Goal: Check status: Check status

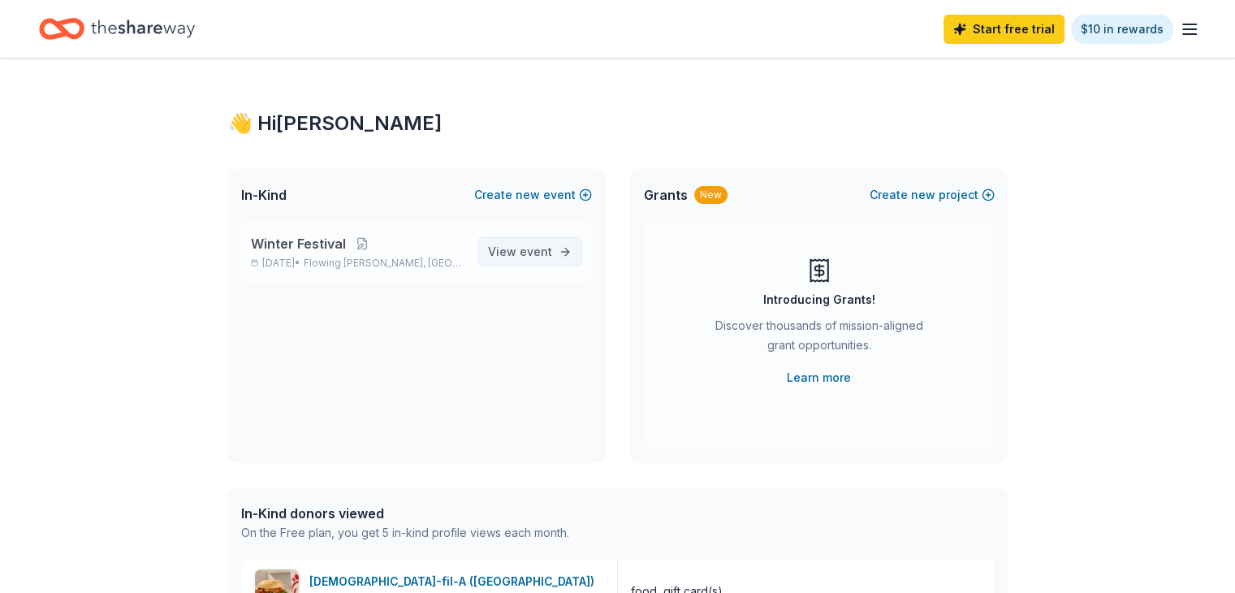
click at [539, 250] on span "event" at bounding box center [536, 251] width 32 height 14
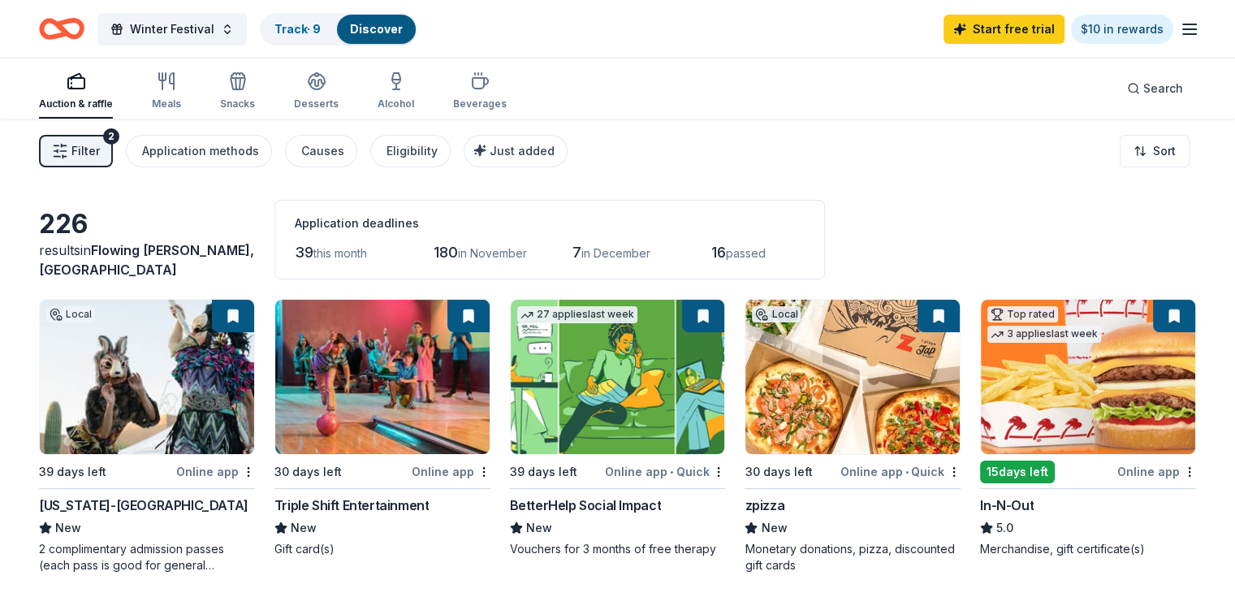
click at [1180, 31] on icon "button" at bounding box center [1189, 28] width 19 height 19
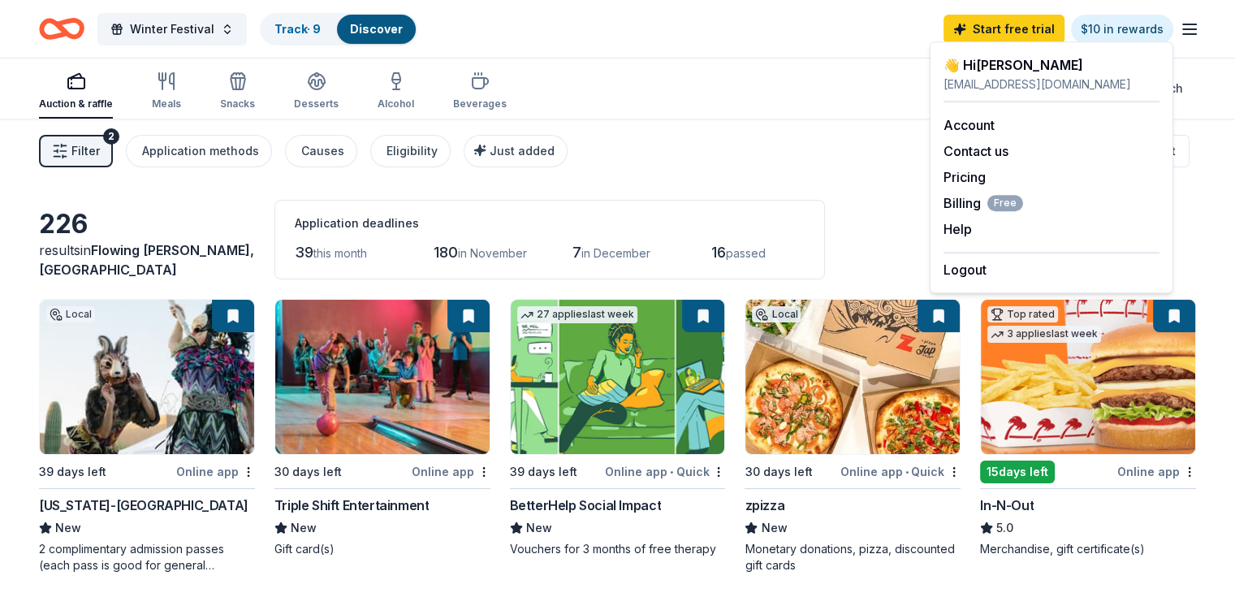
click at [1180, 31] on icon "button" at bounding box center [1189, 28] width 19 height 19
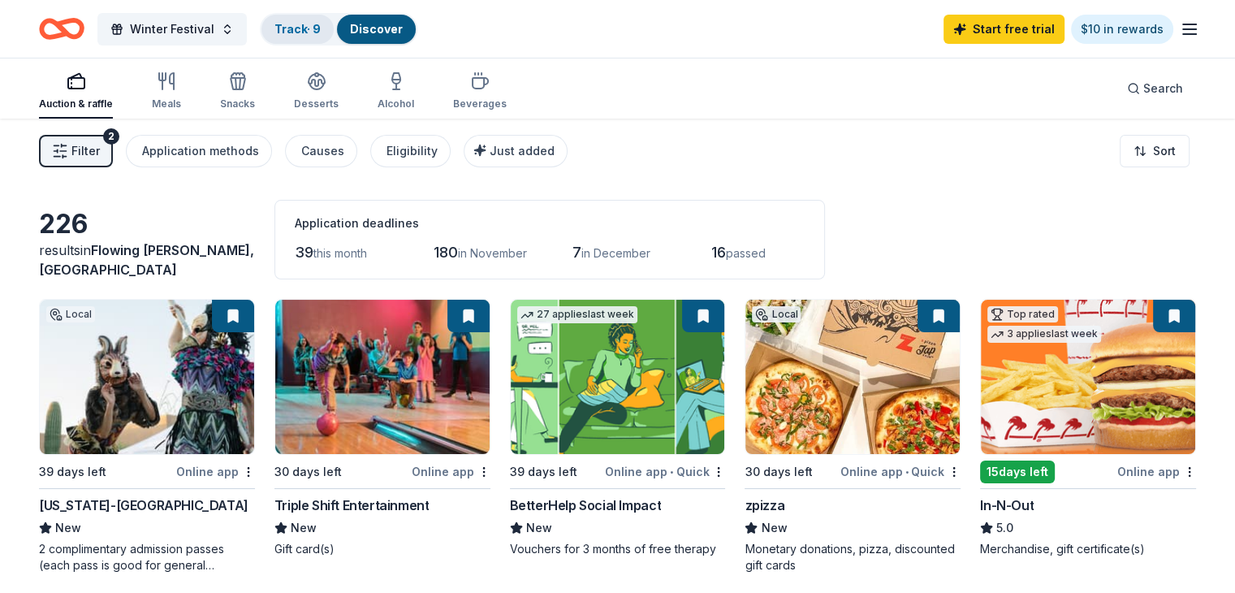
click at [321, 26] on link "Track · 9" at bounding box center [298, 29] width 46 height 14
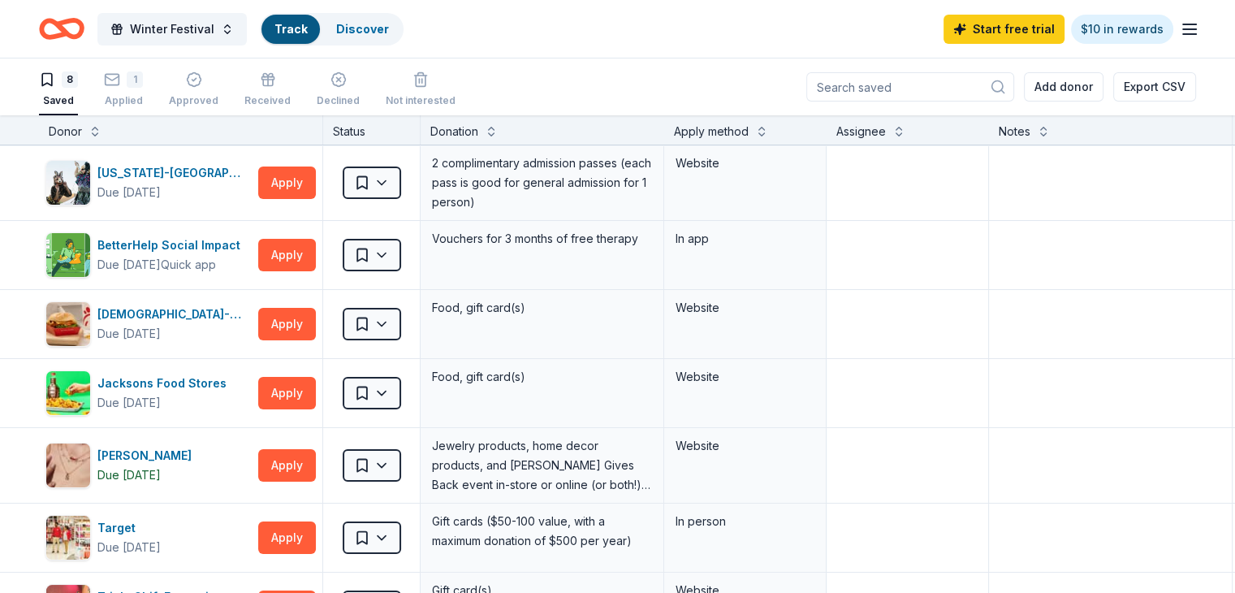
click at [307, 33] on link "Track" at bounding box center [291, 29] width 32 height 14
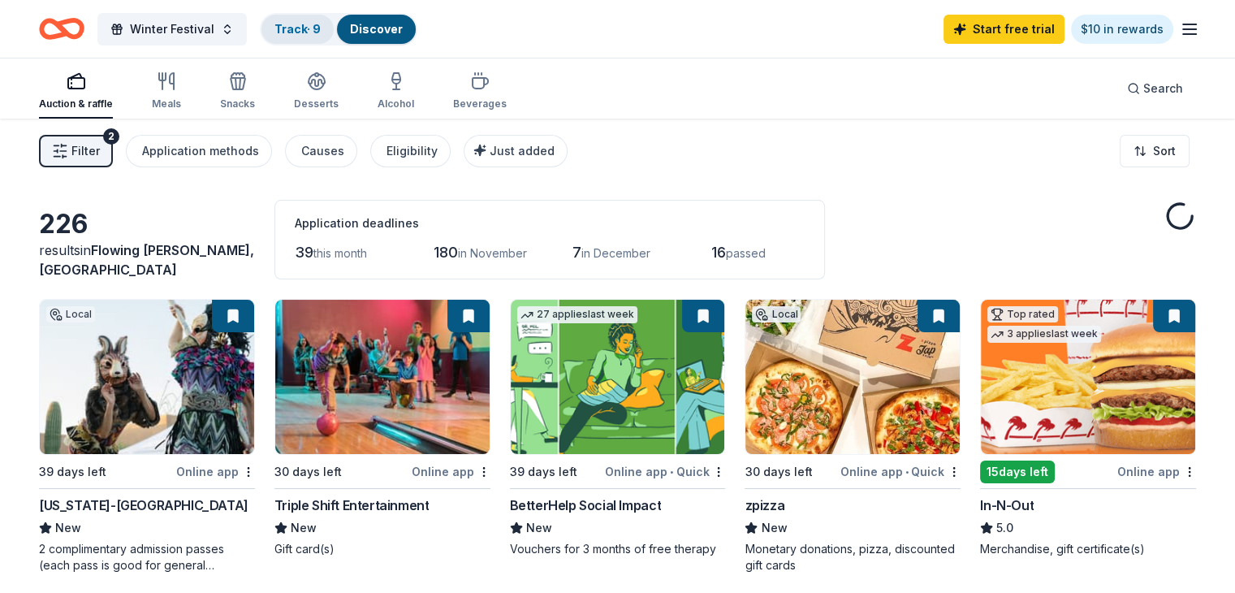
click at [321, 22] on link "Track · 9" at bounding box center [298, 29] width 46 height 14
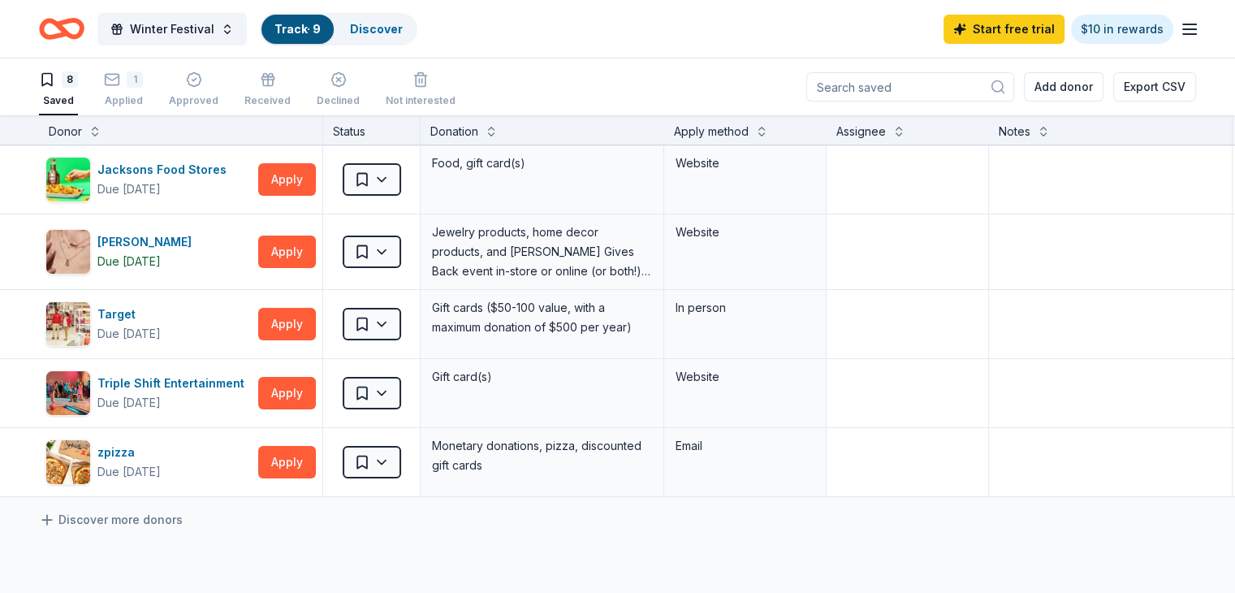
scroll to position [221, 0]
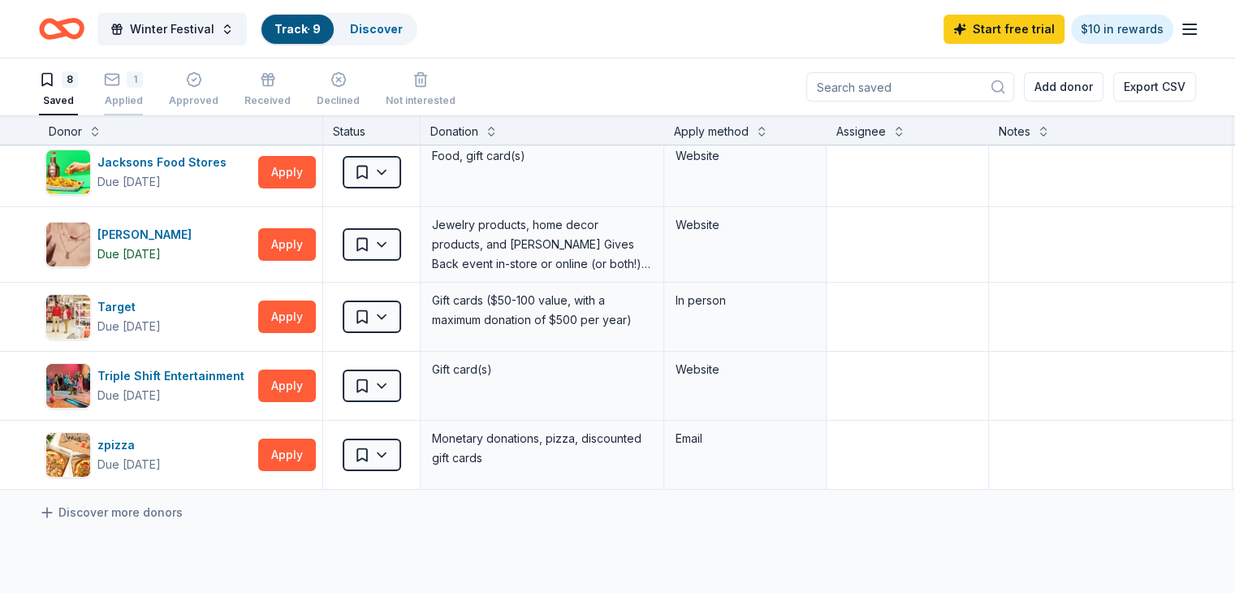
click at [120, 76] on icon "button" at bounding box center [112, 79] width 16 height 16
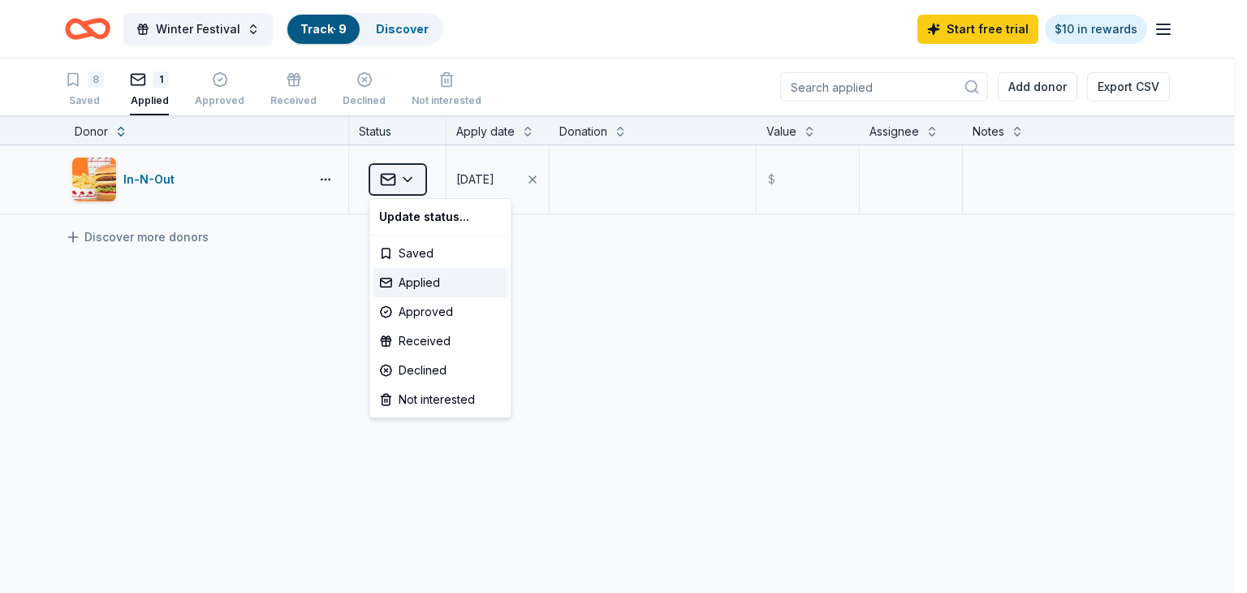
click at [413, 179] on html "Winter Festival Track · 9 Discover Start free trial $10 in rewards 8 Saved 1 Ap…" at bounding box center [623, 296] width 1247 height 593
